Goal: Task Accomplishment & Management: Complete application form

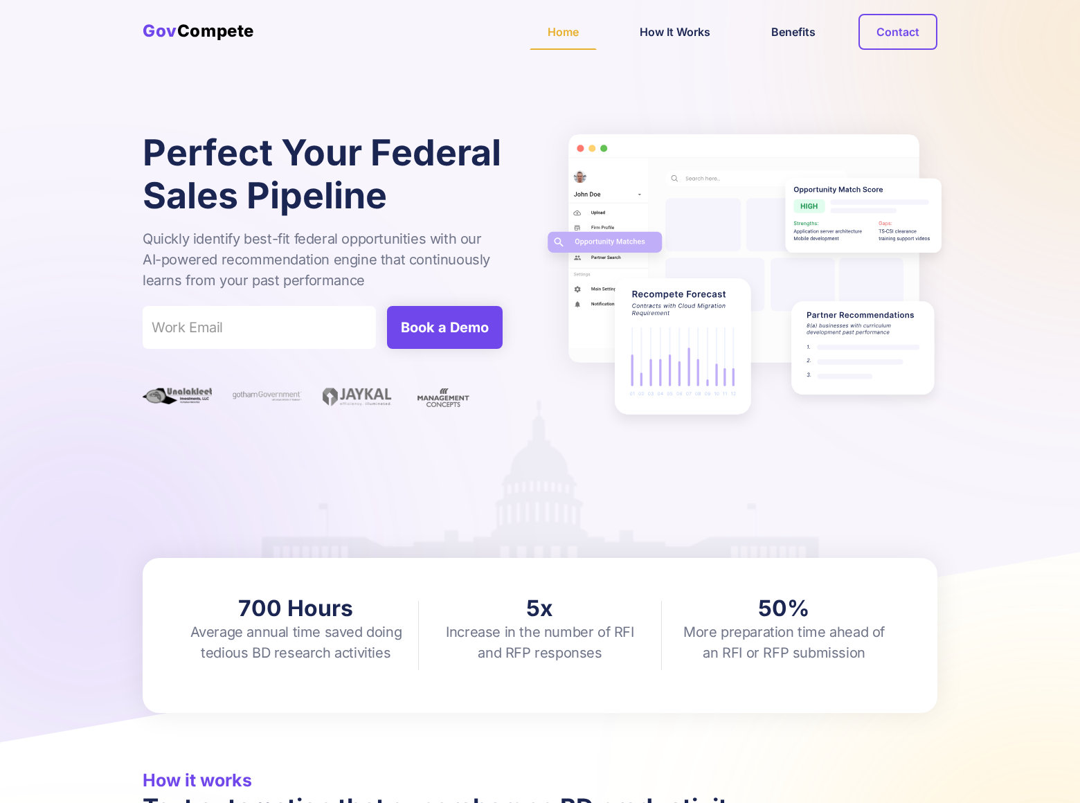
scroll to position [1838, 0]
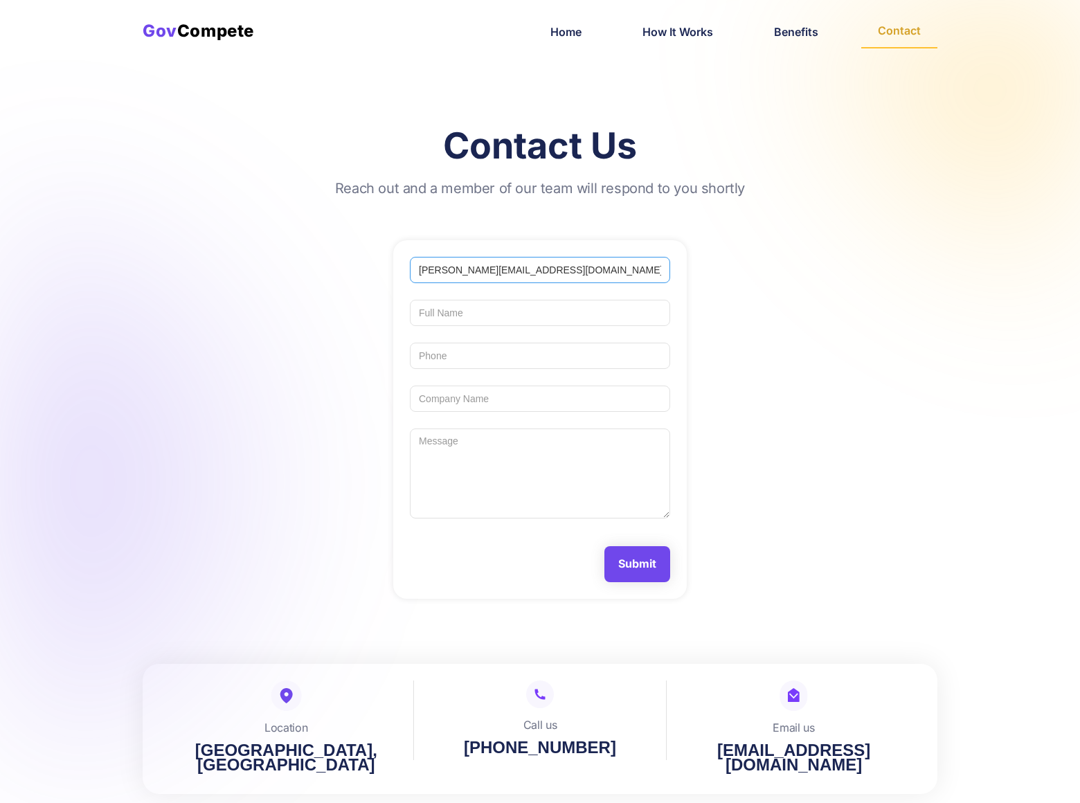
type input "[PERSON_NAME][EMAIL_ADDRESS][DOMAIN_NAME]"
type input "[PERSON_NAME]"
type input "8054002077"
type input "DominatingKeywords"
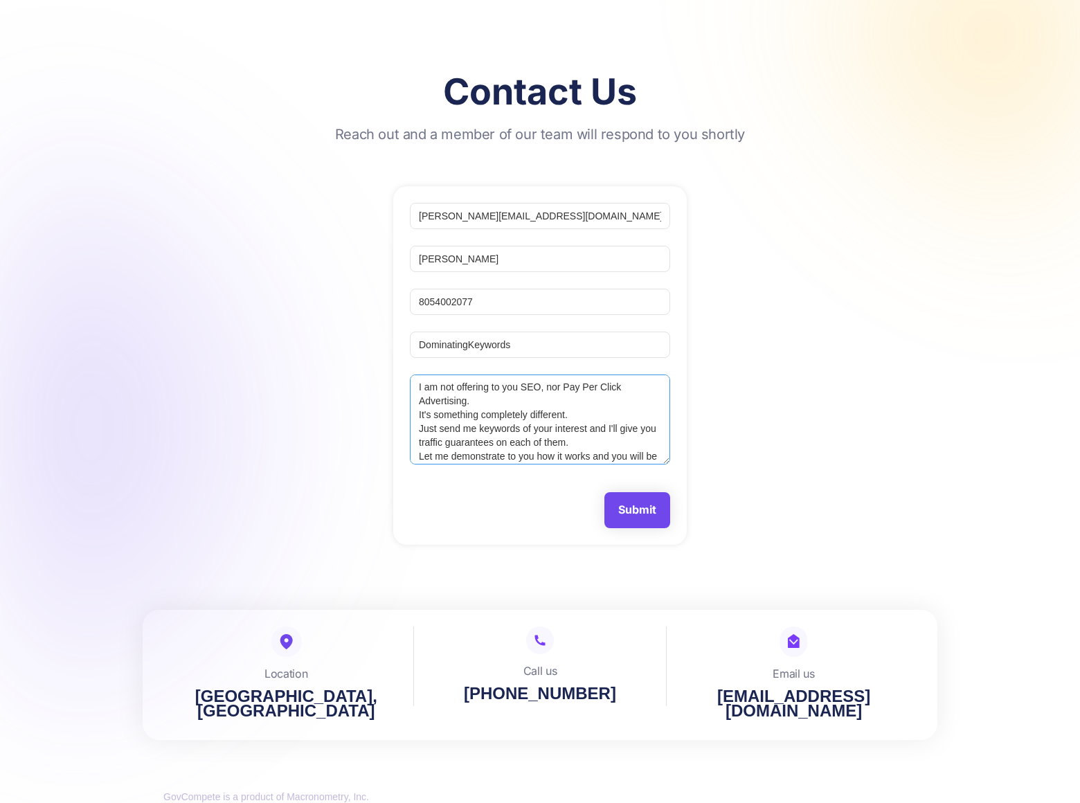
scroll to position [12, 0]
type textarea "I am not offering to you SEO, nor Pay Per Click Advertising. It's something com…"
click at [637, 510] on input "Submit" at bounding box center [637, 509] width 66 height 35
type input "Please wait..."
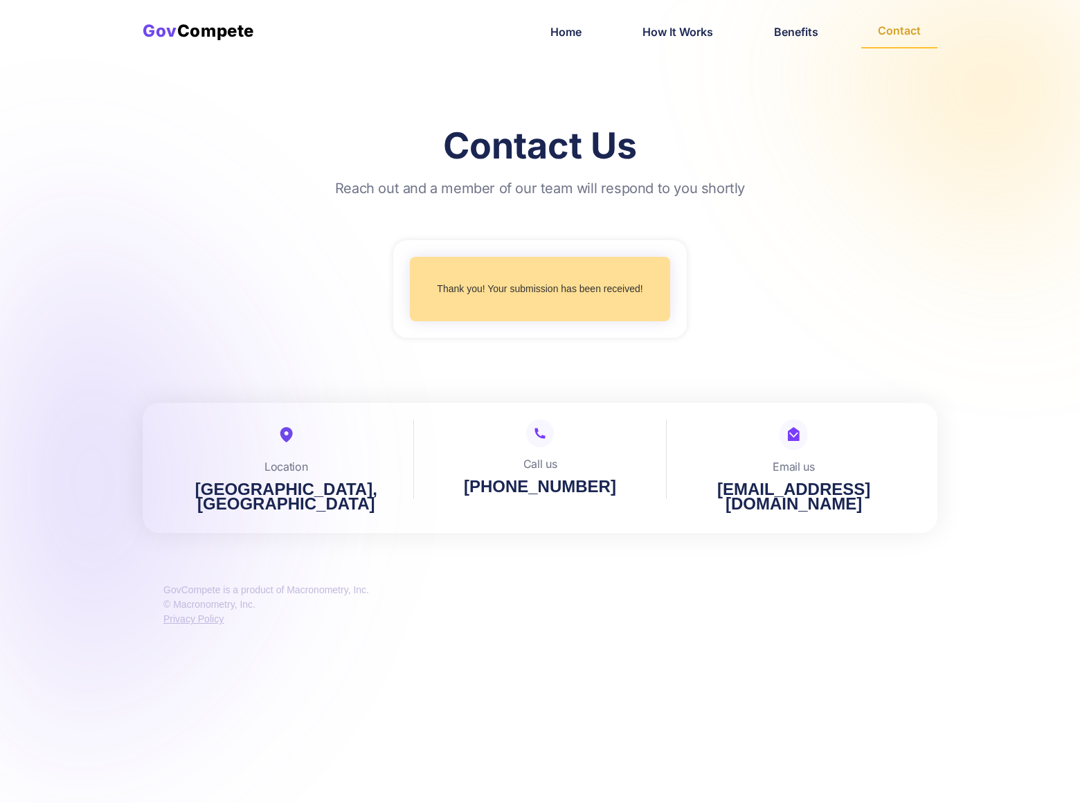
scroll to position [0, 0]
